Goal: Find specific page/section: Find specific page/section

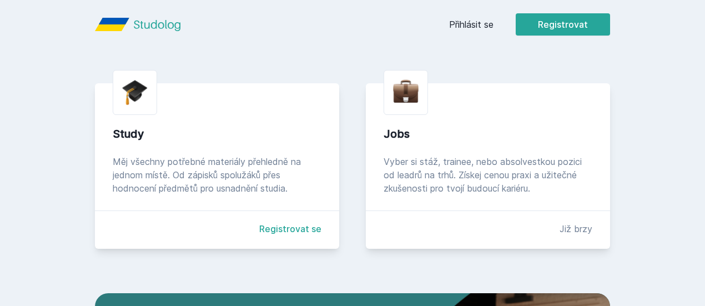
scroll to position [264, 0]
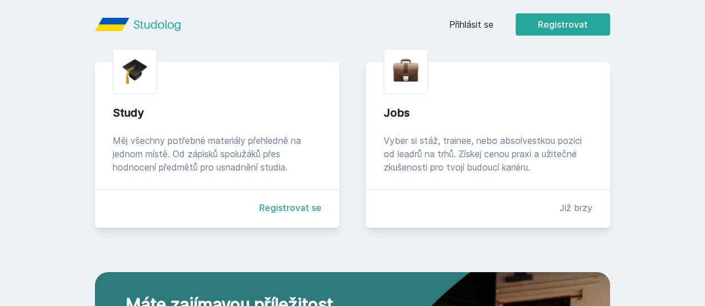
click at [364, 71] on button "Ne" at bounding box center [355, 72] width 40 height 28
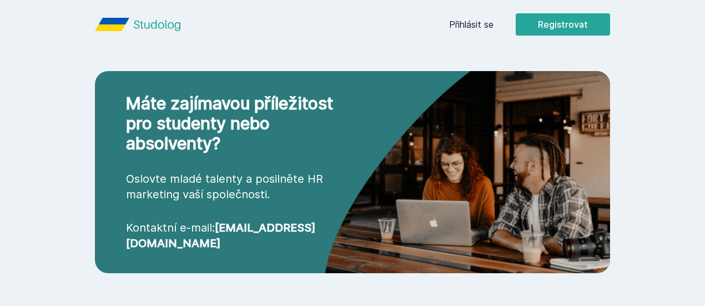
click at [494, 28] on link "Přihlásit se" at bounding box center [471, 24] width 44 height 13
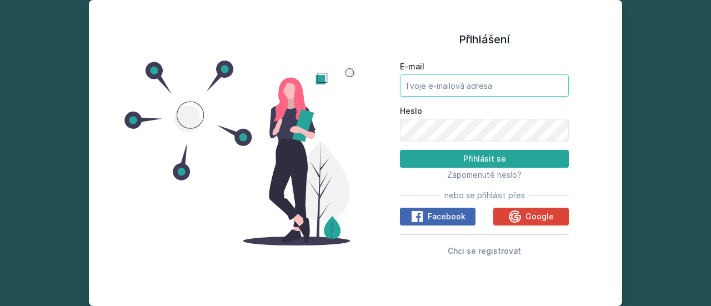
type input "[EMAIL_ADDRESS][DOMAIN_NAME]"
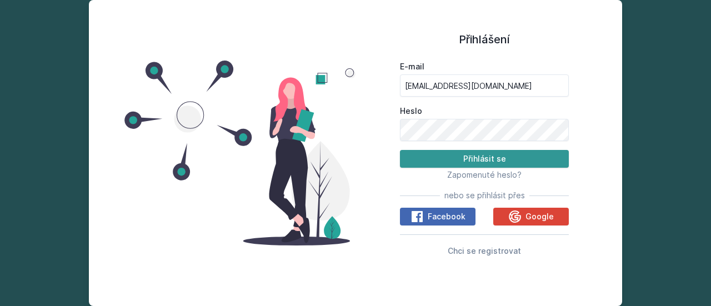
click at [432, 157] on button "Přihlásit se" at bounding box center [484, 159] width 169 height 18
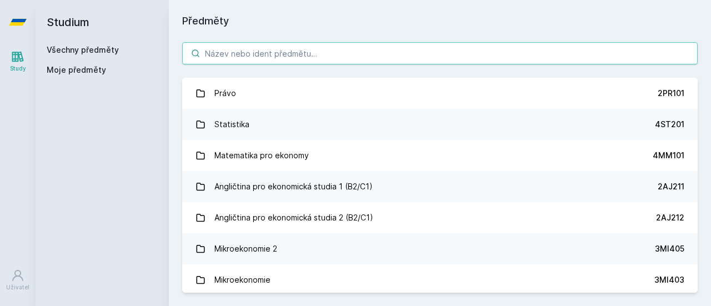
click at [231, 51] on input "search" at bounding box center [439, 53] width 515 height 22
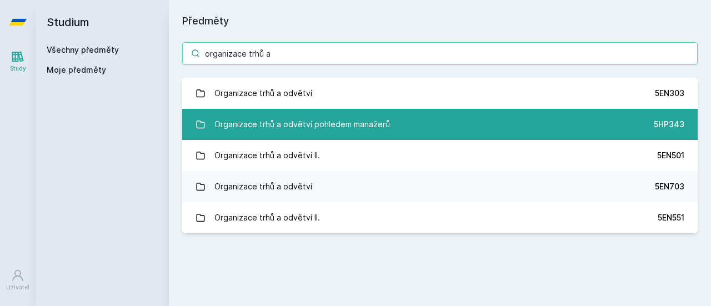
type input "organizace trhů a"
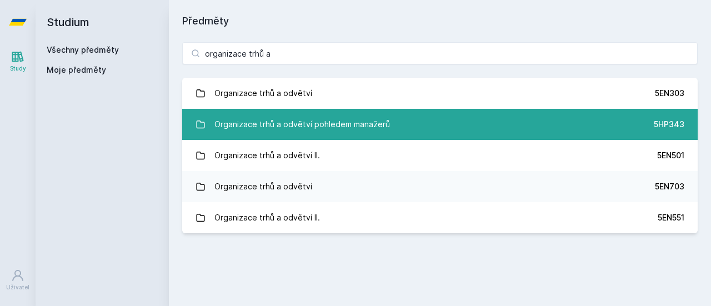
click at [263, 113] on div "Organizace trhů a odvětví pohledem manažerů" at bounding box center [301, 124] width 175 height 22
